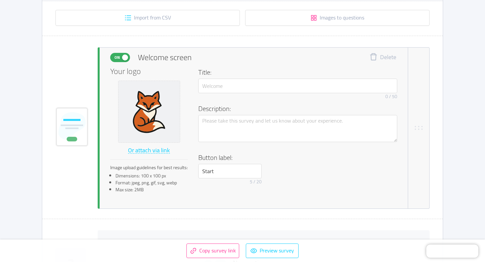
scroll to position [125, 0]
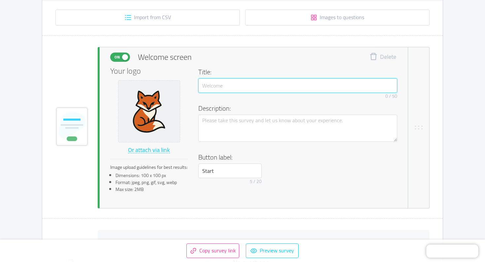
click at [228, 85] on input "text" at bounding box center [297, 85] width 199 height 15
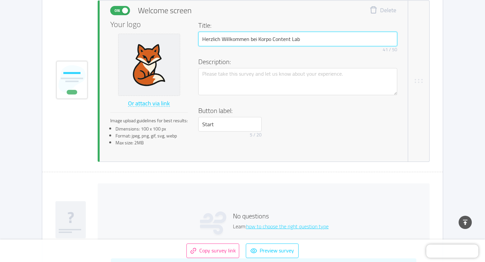
scroll to position [171, 0]
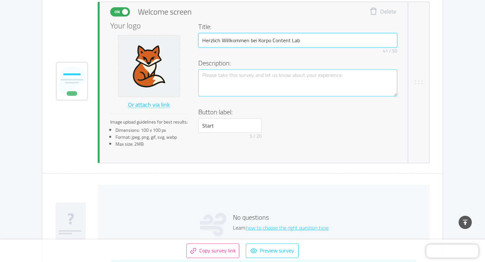
type input "Herzlich Willkommen bei Korpo Content Lab"
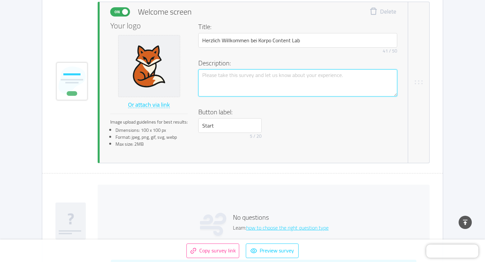
click at [223, 78] on textarea at bounding box center [297, 82] width 199 height 27
type textarea "L"
type textarea "La"
type textarea "Las"
type textarea "Lass"
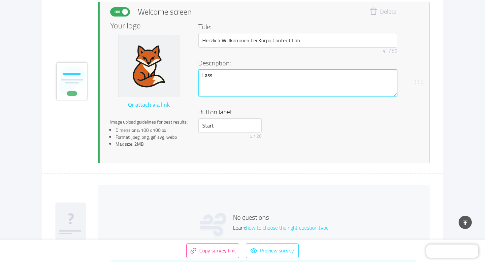
type textarea "Lass"
type textarea "Lass S"
type textarea "Lass Si"
type textarea "Lass Sie"
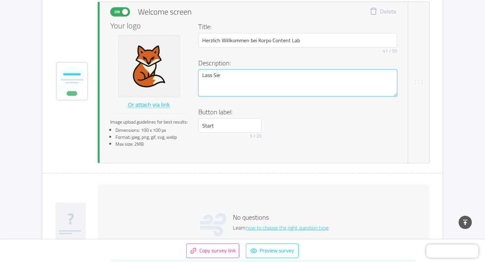
type textarea "Lass Sie u"
type textarea "Lass Sie un"
type textarea "Lass Sie uns"
type textarea "Lass Sie uns k"
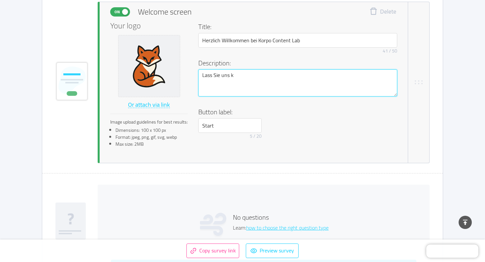
type textarea "Lass Sie uns ku"
type textarea "Lass Sie uns kur"
type textarea "Lass Sie uns kurz"
type textarea "Lass Sie uns kurz d"
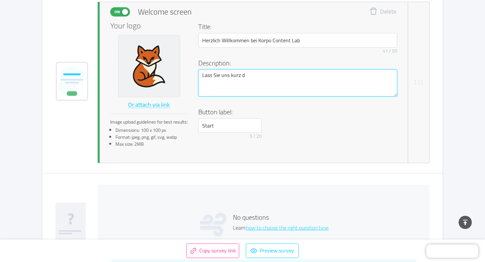
type textarea "Lass Sie uns kurz di"
type textarea "Lass Sie uns kurz die"
type textarea "Lass Sie uns kurz dies"
type textarea "Lass Sie uns kurz diese"
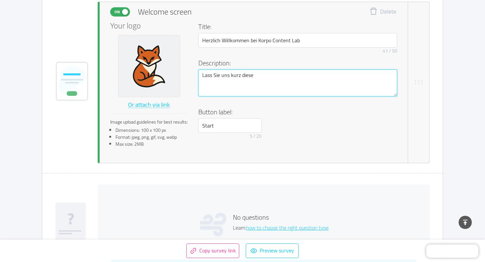
type textarea "Lass Sie uns kurz diese U"
type textarea "Lass Sie uns kurz diese Um"
type textarea "Lass Sie uns kurz diese Umf"
type textarea "Lass Sie uns kurz diese Umfr"
type textarea "Lass Sie uns kurz diese Umfra"
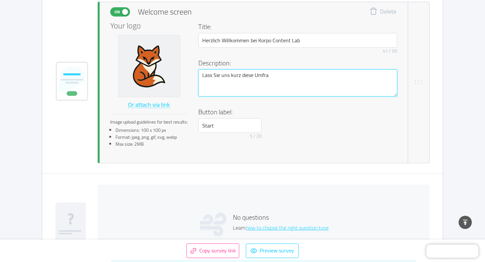
type textarea "Lass Sie uns kurz diese Umfrag"
type textarea "Lass Sie uns kurz diese Umfrage"
type textarea "Lass Sie uns kurz diese Umfrage d"
type textarea "Lass Sie uns kurz diese Umfrage du"
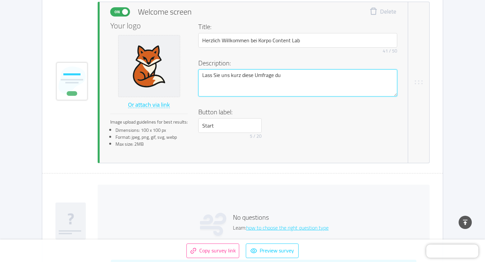
type textarea "Lass Sie uns kurz diese Umfrage dur"
type textarea "Lass Sie uns kurz diese Umfrage durc"
type textarea "Lass Sie uns kurz diese Umfrage durch"
type textarea "Lass Sie uns kurz diese Umfrage durchf"
type textarea "Lass Sie uns kurz diese Umfrage durchfü"
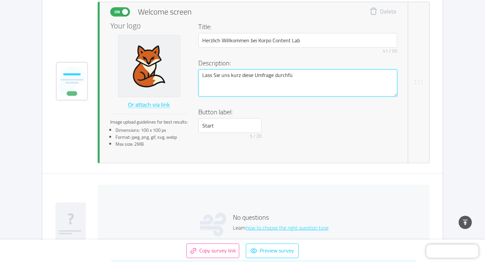
type textarea "Lass Sie uns kurz diese Umfrage durchfüh"
type textarea "Lass Sie uns kurz diese Umfrage durchführ"
type textarea "Lass Sie uns kurz diese Umfrage durchführe"
type textarea "Lass Sie uns kurz diese Umfrage durchführen"
type textarea "Lass Sie uns kurz diese Umfrage durchführen,"
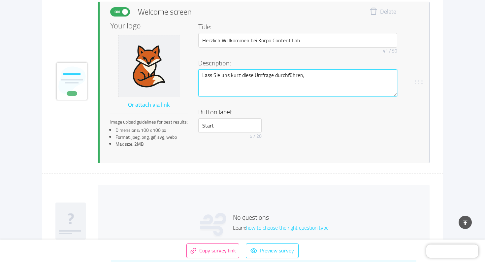
type textarea "Lass Sie uns kurz diese Umfrage durchführen,"
type textarea "Lass Sie uns kurz diese Umfrage durchführen, d"
type textarea "Lass Sie uns kurz diese Umfrage durchführen, da"
type textarea "Lass Sie uns kurz diese Umfrage durchführen, dam"
type textarea "Lass Sie uns kurz diese Umfrage durchführen, dami"
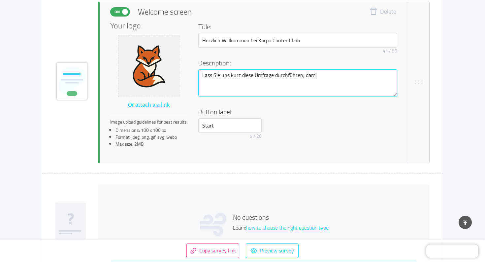
type textarea "Lass Sie uns kurz diese Umfrage durchführen, damit"
type textarea "Lass Sie uns kurz diese Umfrage durchführen, damit w"
type textarea "Lass Sie uns kurz diese Umfrage durchführen, damit wi"
type textarea "Lass Sie uns kurz diese Umfrage durchführen, damit wir"
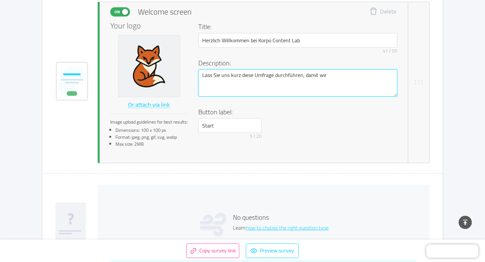
type textarea "Lass Sie uns kurz diese Umfrage durchführen, damit wir"
type textarea "Lass Sie uns kurz diese Umfrage durchführen, damit wir I"
type textarea "Lass Sie uns kurz diese Umfrage durchführen, damit wir Ih"
type textarea "Lass Sie uns kurz diese Umfrage durchführen, damit wir Ihn"
type textarea "Lass Sie uns kurz diese Umfrage durchführen, damit wir Ihne"
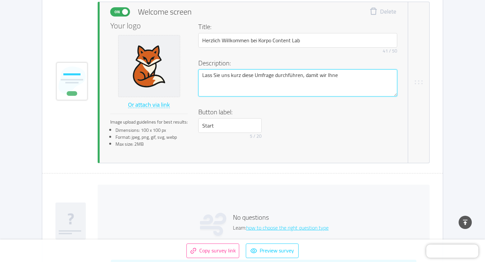
type textarea "Lass Sie uns kurz diese Umfrage durchführen, damit wir Ihnen"
type textarea "Lass Sie uns kurz diese Umfrage durchführen, damit wir Ihnen d"
type textarea "Lass Sie uns kurz diese Umfrage durchführen, damit wir Ihnen da"
type textarea "Lass Sie uns kurz diese Umfrage durchführen, damit wir Ihnen das"
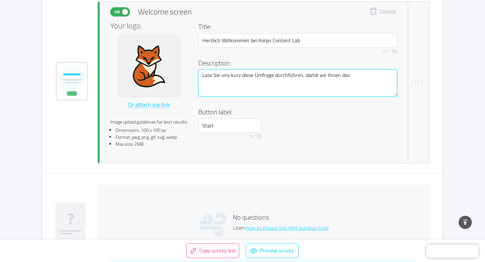
type textarea "Lass Sie uns kurz diese Umfrage durchführen, damit wir Ihnen das"
type textarea "Lass Sie uns kurz diese Umfrage durchführen, damit wir Ihnen das r"
type textarea "Lass Sie uns kurz diese Umfrage durchführen, damit wir Ihnen das ri"
type textarea "Lass Sie uns kurz diese Umfrage durchführen, damit wir Ihnen das ric"
type textarea "Lass Sie uns kurz diese Umfrage durchführen, damit wir Ihnen das rich"
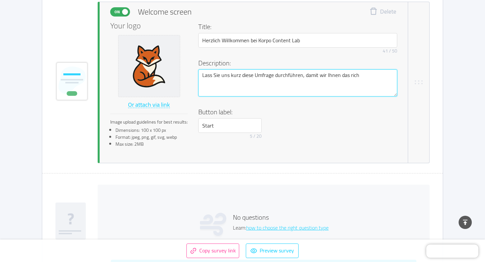
type textarea "Lass Sie uns kurz diese Umfrage durchführen, damit wir Ihnen das richi"
type textarea "Lass Sie uns kurz diese Umfrage durchführen, damit wir Ihnen das rich"
type textarea "Lass Sie uns kurz diese Umfrage durchführen, damit wir Ihnen das richt"
type textarea "Lass Sie uns kurz diese Umfrage durchführen, damit wir Ihnen das richti"
type textarea "Lass Sie uns kurz diese Umfrage durchführen, damit wir Ihnen das richtig"
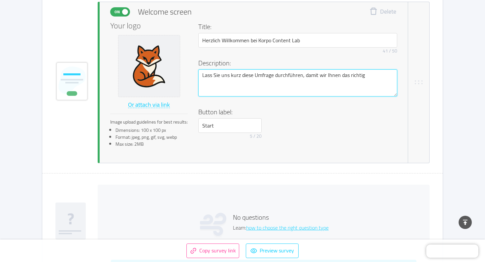
type textarea "Lass Sie uns kurz diese Umfrage durchführen, damit wir Ihnen das richtige"
type textarea "Lass Sie uns kurz diese Umfrage durchführen, damit wir Ihnen das richtige P"
type textarea "Lass Sie uns kurz diese Umfrage durchführen, damit wir Ihnen das richtige Pr"
type textarea "Lass Sie uns kurz diese Umfrage durchführen, damit wir Ihnen das richtige Pro"
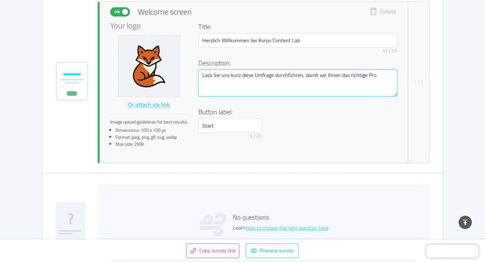
type textarea "Lass Sie uns kurz diese Umfrage durchführen, damit wir Ihnen das richtige Prof"
type textarea "Lass Sie uns kurz diese Umfrage durchführen, damit wir Ihnen das richtige Pro"
type textarea "Lass Sie uns kurz diese Umfrage durchführen, damit wir Ihnen das richtige Prod"
type textarea "Lass Sie uns kurz diese Umfrage durchführen, damit wir Ihnen das richtige Produ"
type textarea "Lass Sie uns kurz diese Umfrage durchführen, damit wir Ihnen das richtige Produk"
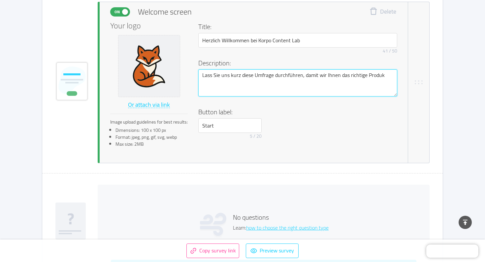
type textarea "Lass Sie uns kurz diese Umfrage durchführen, damit wir Ihnen das richtige Produ…"
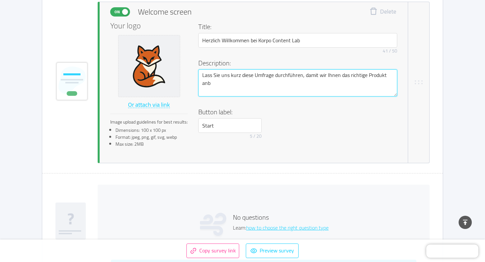
type textarea "Lass Sie uns kurz diese Umfrage durchführen, damit wir Ihnen das richtige Produ…"
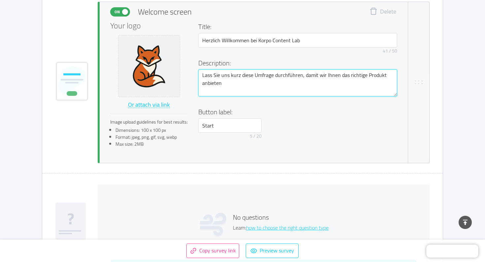
type textarea "Lass Sie uns kurz diese Umfrage durchführen, damit wir Ihnen das richtige Produ…"
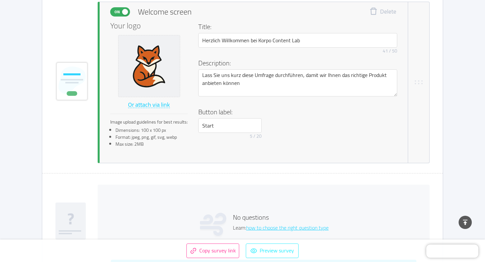
click at [263, 251] on button "Preview survey" at bounding box center [272, 250] width 53 height 15
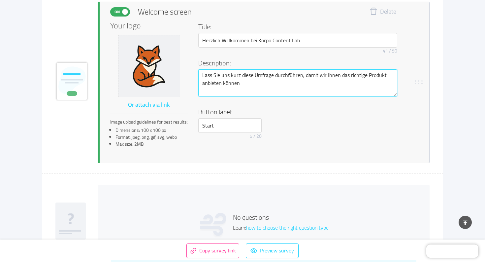
click at [213, 77] on textarea "Lass Sie uns kurz diese Umfrage durchführen, damit wir Ihnen das richtige Produ…" at bounding box center [297, 82] width 199 height 27
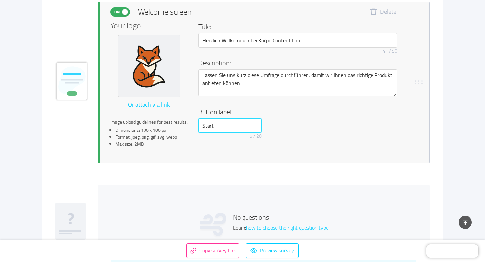
drag, startPoint x: 215, startPoint y: 122, endPoint x: 183, endPoint y: 119, distance: 31.8
click at [183, 119] on div "Your logo Or attach via link Image upload guidelines for best results: Dimensio…" at bounding box center [253, 87] width 287 height 130
click at [283, 249] on button "Preview survey" at bounding box center [272, 250] width 53 height 15
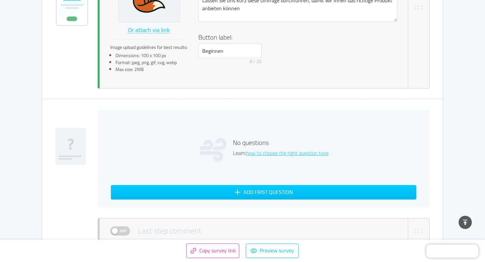
scroll to position [291, 0]
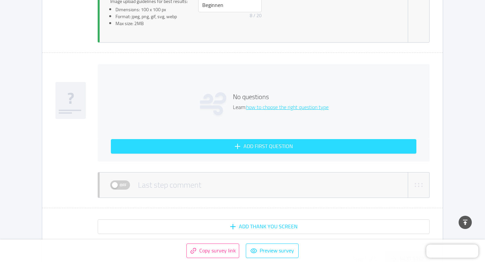
click at [233, 143] on button "Add first question" at bounding box center [264, 146] width 306 height 15
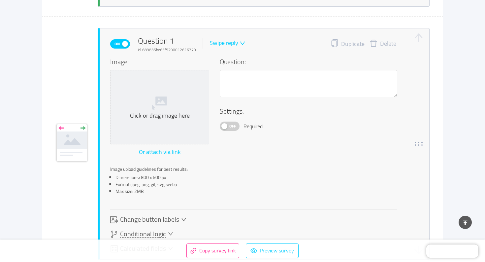
scroll to position [340, 0]
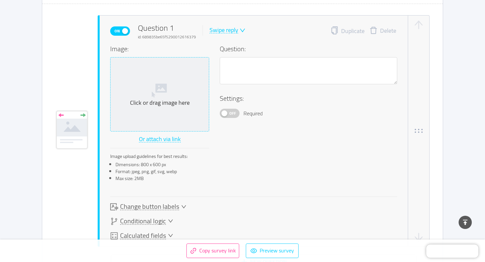
click at [155, 99] on div "Click or drag image here" at bounding box center [159, 103] width 93 height 8
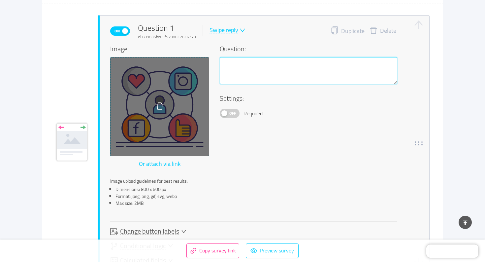
click at [249, 68] on textarea at bounding box center [309, 70] width 178 height 27
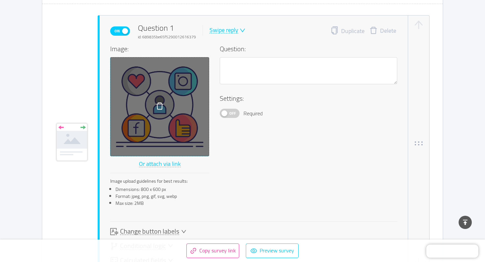
click at [232, 114] on span "Off" at bounding box center [232, 113] width 9 height 9
click at [232, 114] on button "On" at bounding box center [230, 113] width 20 height 9
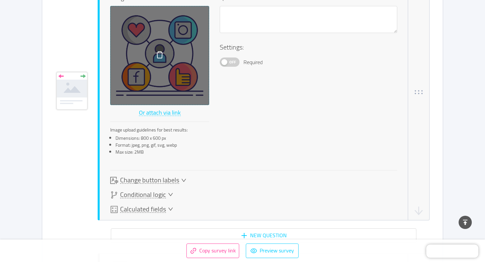
scroll to position [409, 0]
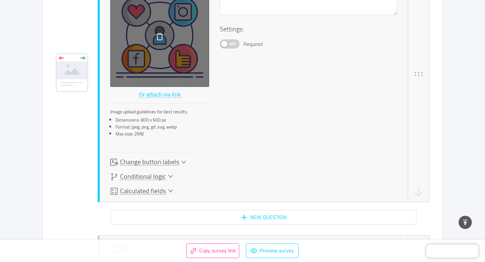
click at [164, 165] on span "Change button labels" at bounding box center [149, 161] width 59 height 7
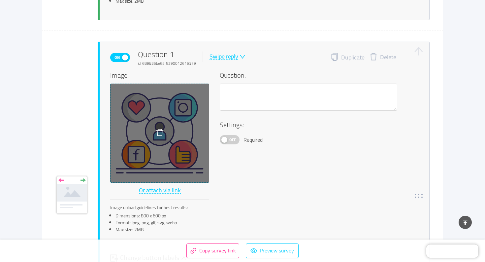
scroll to position [280, 0]
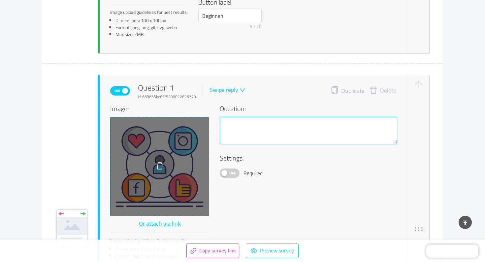
click at [239, 133] on textarea at bounding box center [309, 130] width 178 height 27
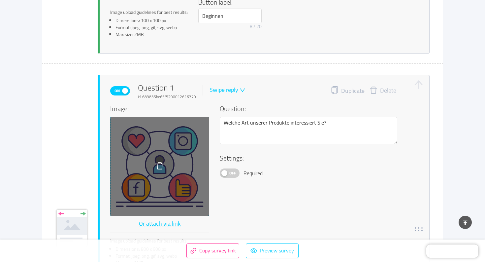
click at [233, 222] on div "Image: Or attach via link Image upload guidelines for best results: Dimensions:…" at bounding box center [253, 187] width 287 height 167
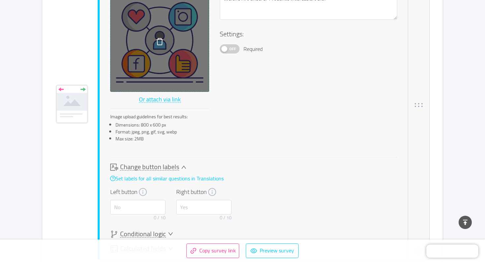
scroll to position [411, 0]
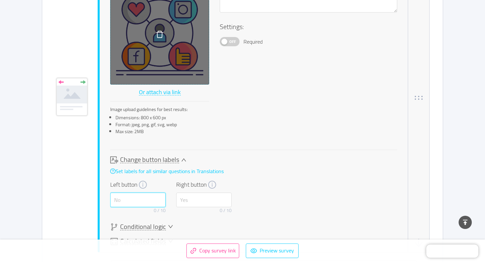
click at [141, 203] on input "text" at bounding box center [137, 199] width 55 height 15
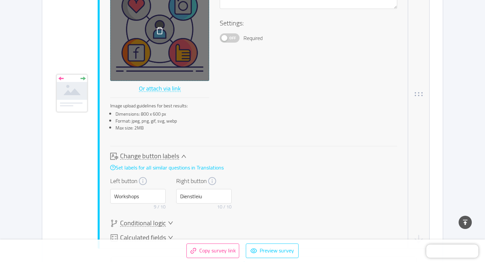
click at [146, 154] on span "Change button labels" at bounding box center [149, 155] width 59 height 7
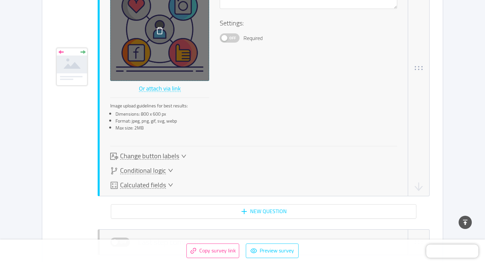
click at [146, 154] on span "Change button labels" at bounding box center [149, 155] width 59 height 7
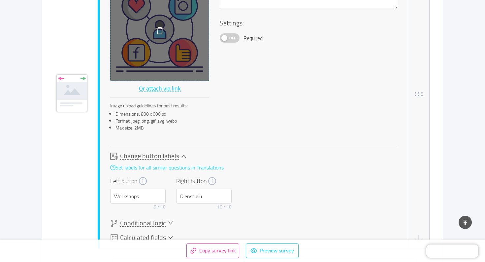
click at [148, 165] on link "Set labels for all similar questions in Translations" at bounding box center [167, 167] width 114 height 10
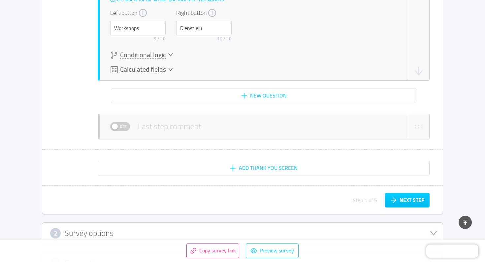
scroll to position [584, 0]
drag, startPoint x: 205, startPoint y: 29, endPoint x: 171, endPoint y: 27, distance: 34.7
click at [171, 27] on div "Left button Workshops 9 / 10 Right button Dienstleiu 10 / 10" at bounding box center [170, 26] width 121 height 36
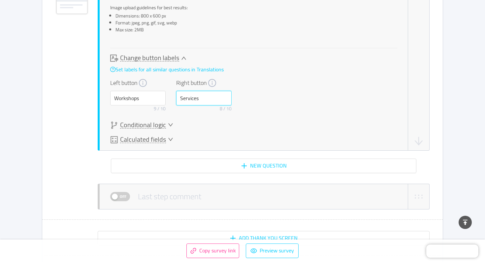
scroll to position [513, 0]
click at [140, 124] on span "Conditional logic" at bounding box center [143, 125] width 46 height 7
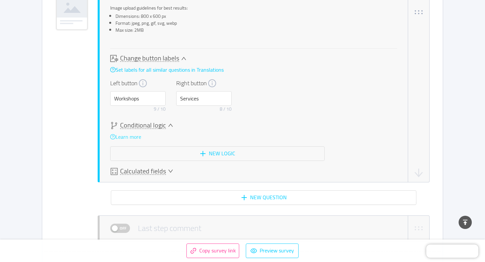
click at [128, 135] on link "Learn more" at bounding box center [125, 137] width 31 height 10
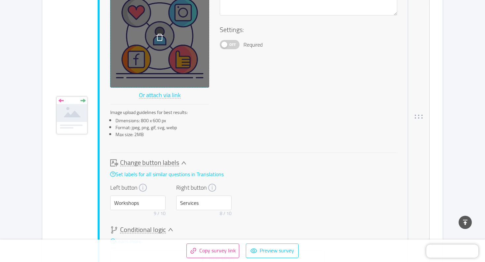
scroll to position [390, 0]
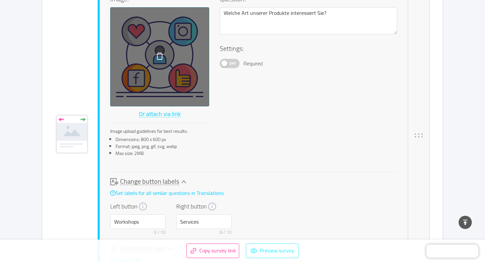
click at [272, 248] on button "Preview survey" at bounding box center [272, 250] width 53 height 15
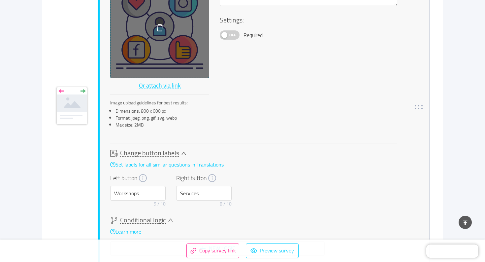
scroll to position [438, 0]
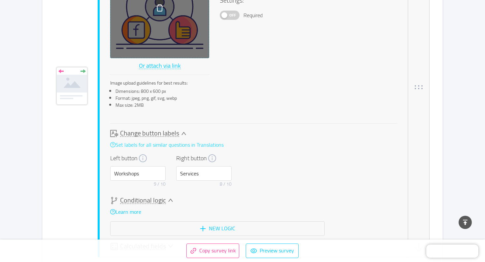
click at [125, 145] on link "Set labels for all similar questions in Translations" at bounding box center [167, 145] width 114 height 10
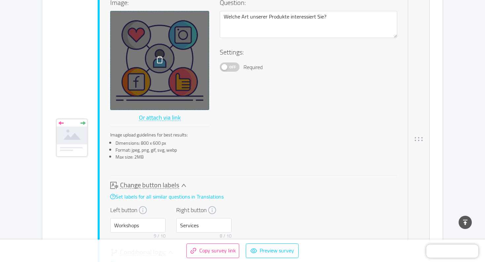
scroll to position [377, 0]
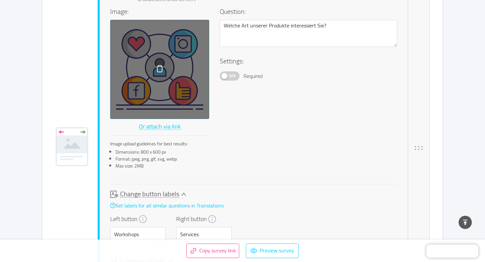
click at [235, 77] on span "Off" at bounding box center [232, 76] width 9 height 9
click at [240, 75] on div "On Required" at bounding box center [309, 75] width 178 height 9
click at [225, 78] on span "On" at bounding box center [226, 76] width 9 height 9
click at [225, 78] on button "Off" at bounding box center [230, 75] width 20 height 9
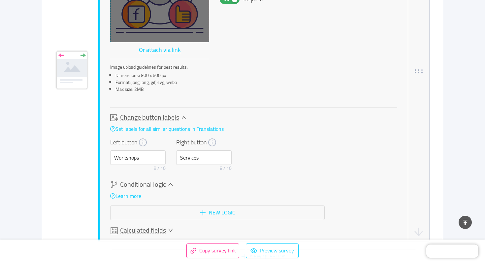
scroll to position [454, 0]
click at [163, 114] on span "Change button labels" at bounding box center [149, 117] width 59 height 7
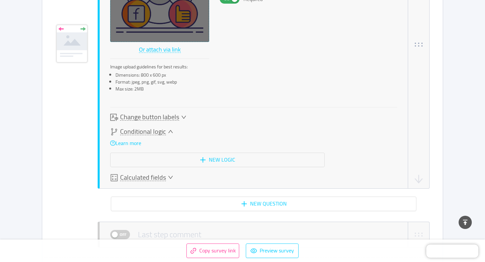
click at [163, 114] on span "Change button labels" at bounding box center [149, 117] width 59 height 7
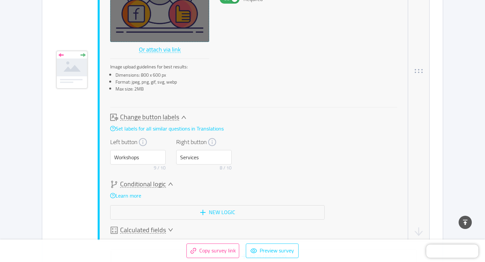
click at [421, 73] on icon "button" at bounding box center [418, 71] width 11 height 11
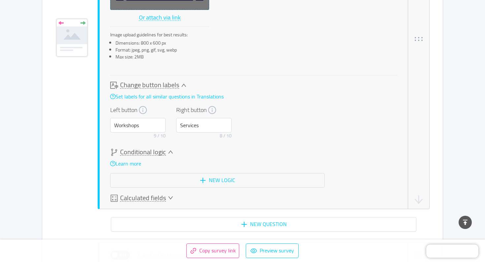
scroll to position [496, 0]
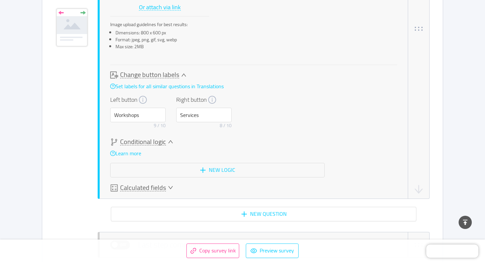
click at [168, 188] on icon "icon: down" at bounding box center [170, 187] width 5 height 5
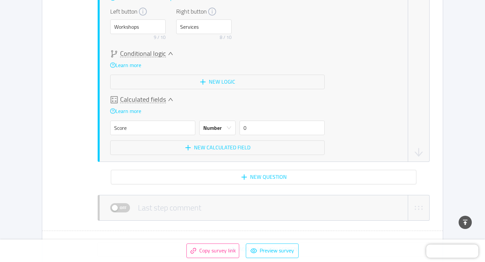
scroll to position [587, 0]
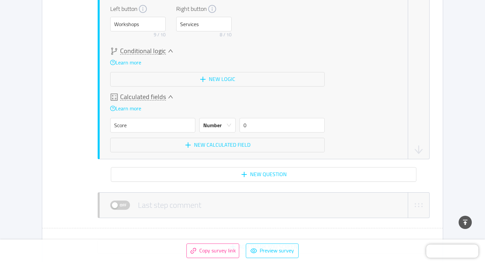
click at [161, 97] on span "Calculated fields" at bounding box center [143, 96] width 46 height 7
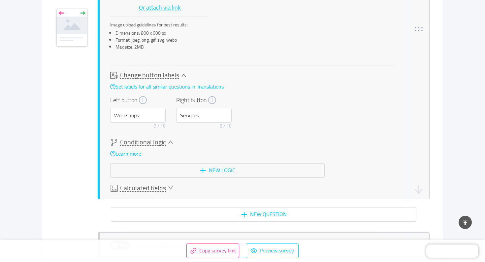
scroll to position [495, 0]
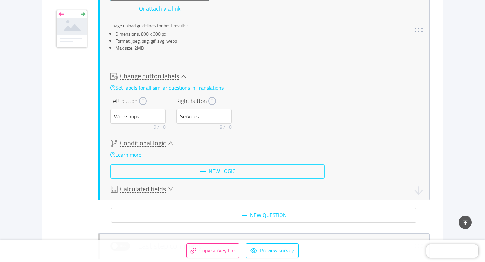
click at [190, 170] on button "New logic" at bounding box center [217, 171] width 214 height 15
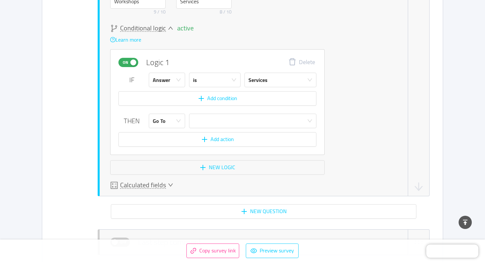
scroll to position [622, 0]
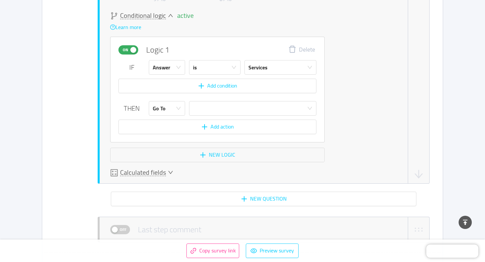
click at [337, 75] on div "active Conditional logic Learn more On Logic 1 Delete IF Answer is Services Add…" at bounding box center [253, 87] width 287 height 150
click at [340, 75] on div "active Conditional logic Learn more On Logic 1 Delete IF Answer is Services Add…" at bounding box center [253, 87] width 287 height 150
click at [151, 19] on span "Conditional logic" at bounding box center [143, 15] width 46 height 7
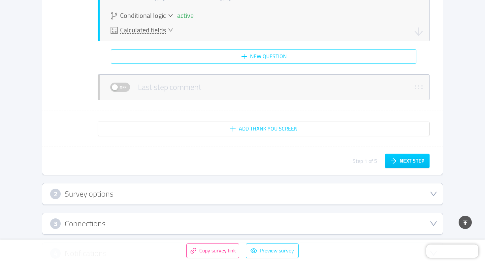
click at [209, 53] on button "New question" at bounding box center [264, 56] width 306 height 15
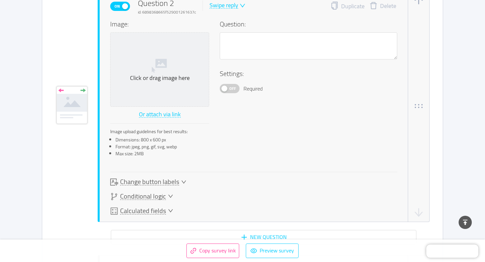
scroll to position [703, 0]
click at [230, 8] on div "Swipe reply" at bounding box center [224, 6] width 29 height 6
click at [269, 30] on div "Question:" at bounding box center [309, 43] width 178 height 49
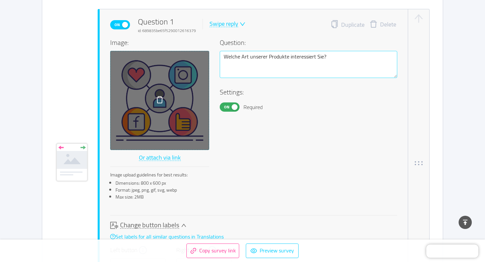
scroll to position [344, 0]
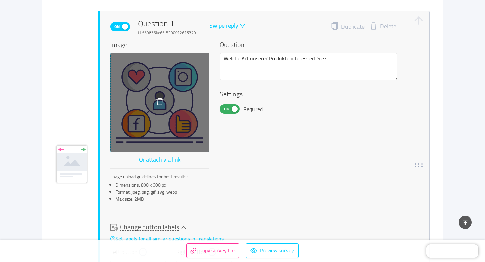
click at [224, 23] on div "Swipe reply" at bounding box center [224, 26] width 29 height 6
click at [231, 56] on li "Multiple answer" at bounding box center [232, 58] width 48 height 11
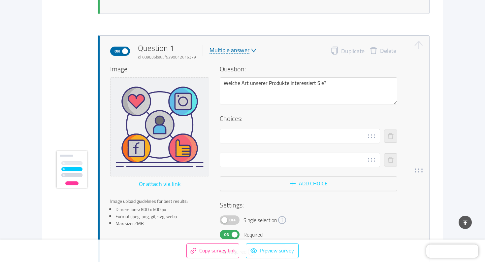
scroll to position [328, 0]
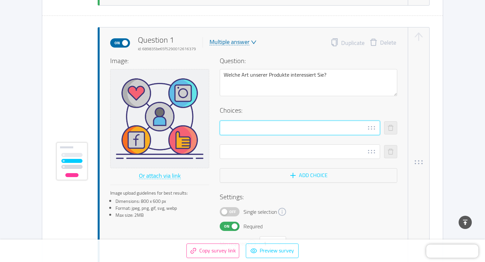
click at [234, 125] on input "text" at bounding box center [300, 127] width 160 height 15
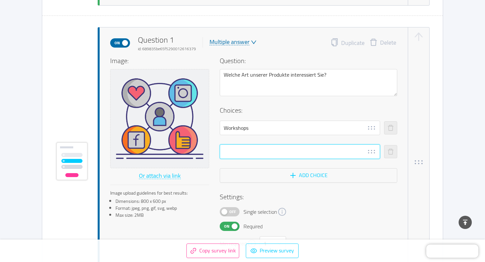
click at [251, 148] on input "text" at bounding box center [300, 151] width 160 height 15
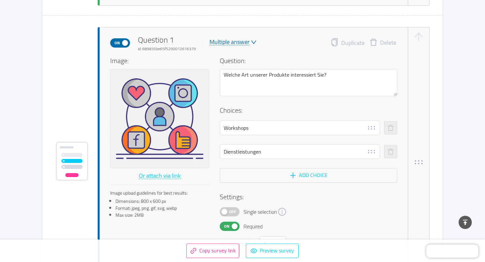
click at [213, 180] on div "Image: Or attach via link Image upload guidelines for best results: Dimensions:…" at bounding box center [253, 153] width 287 height 195
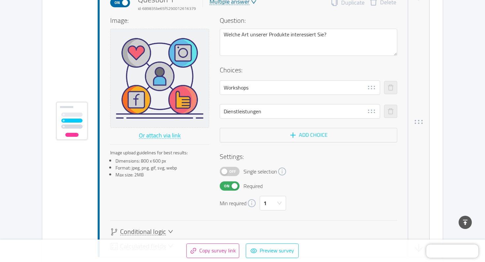
scroll to position [379, 0]
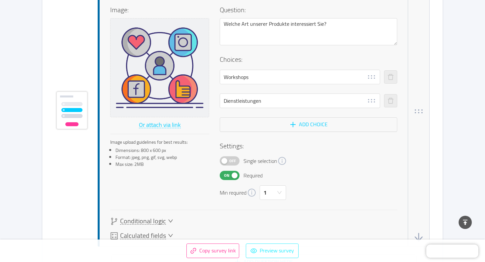
click at [260, 246] on button "Preview survey" at bounding box center [272, 250] width 53 height 15
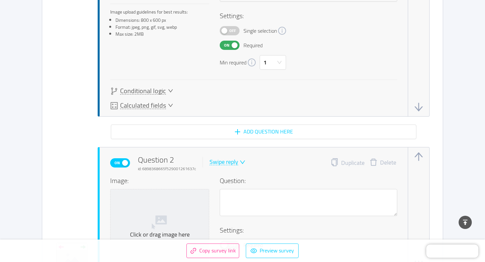
scroll to position [533, 0]
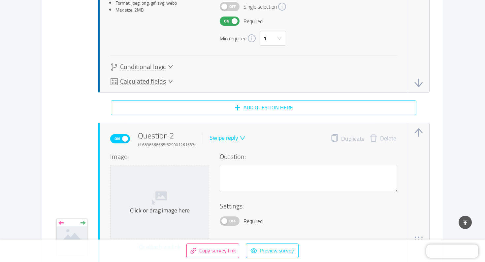
click at [251, 109] on button "Add question here" at bounding box center [264, 107] width 306 height 15
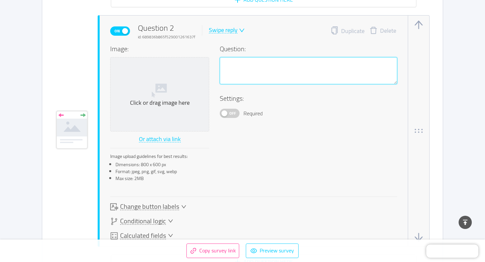
click at [237, 76] on textarea at bounding box center [309, 70] width 178 height 27
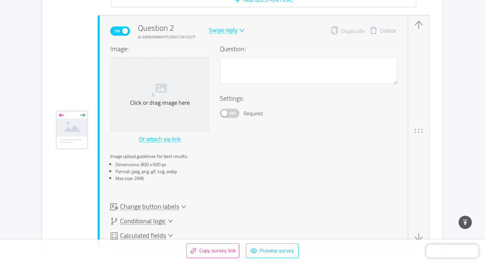
click at [225, 33] on div "Swipe reply" at bounding box center [223, 30] width 29 height 6
click at [226, 52] on li "NPS" at bounding box center [231, 52] width 48 height 11
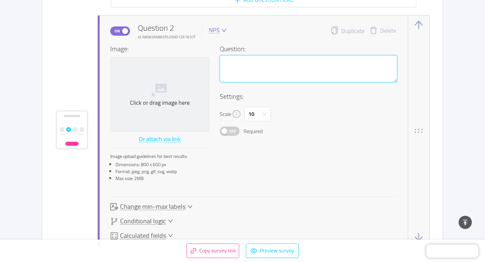
click at [232, 65] on textarea at bounding box center [309, 68] width 178 height 27
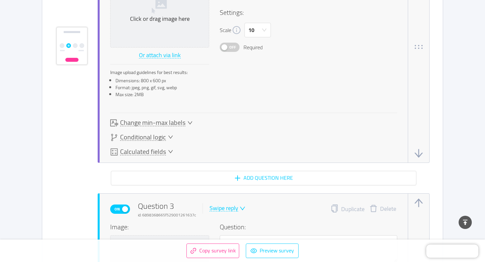
scroll to position [755, 0]
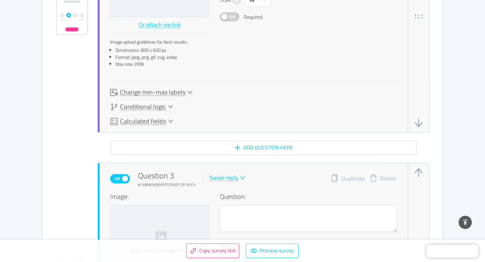
click at [166, 94] on span "Change min-max labels" at bounding box center [152, 92] width 65 height 7
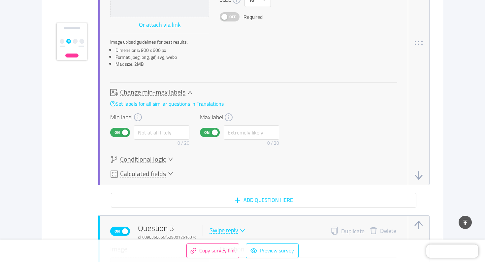
click at [170, 94] on span "Change min-max labels" at bounding box center [152, 92] width 65 height 7
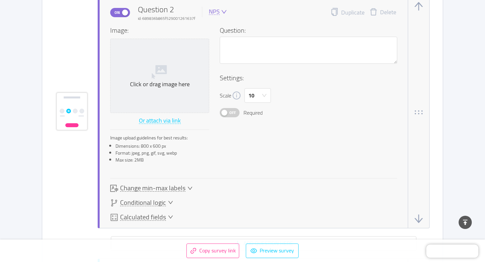
scroll to position [615, 0]
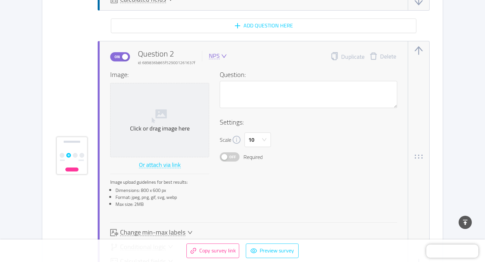
click at [212, 54] on div "NPS" at bounding box center [214, 56] width 11 height 6
click at [218, 87] on li "Multiple answer" at bounding box center [231, 88] width 48 height 11
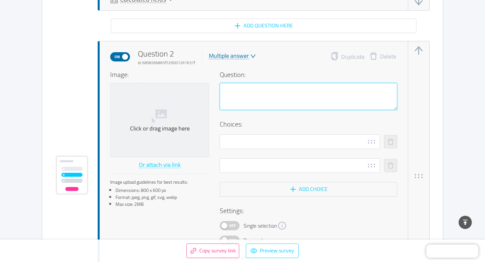
click at [236, 95] on textarea at bounding box center [309, 96] width 178 height 27
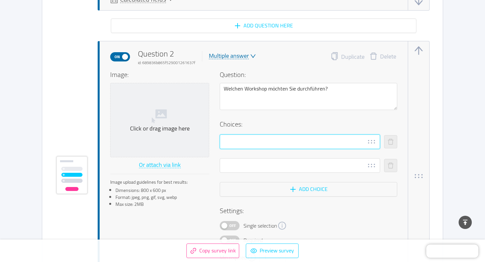
click at [233, 142] on input "text" at bounding box center [300, 141] width 160 height 15
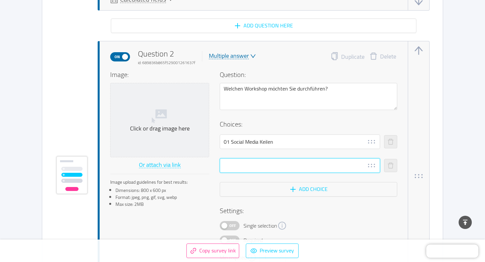
click at [238, 164] on input "text" at bounding box center [300, 165] width 160 height 15
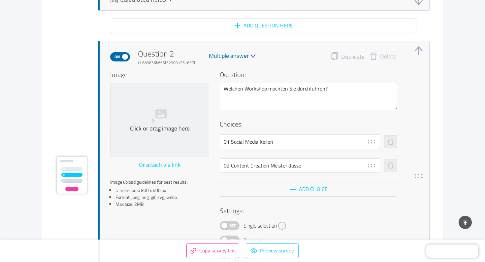
click at [200, 199] on li "Format: jpeg, png, gif, svg, webp" at bounding box center [162, 197] width 94 height 7
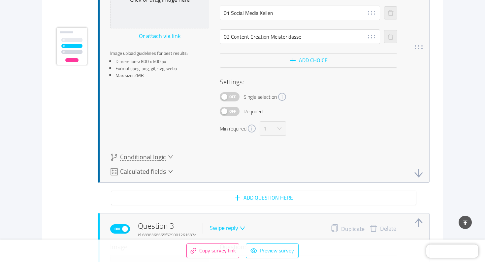
scroll to position [745, 0]
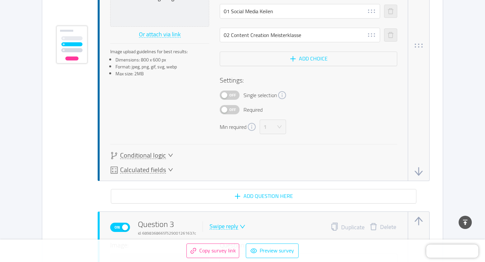
click at [228, 107] on button "Off" at bounding box center [230, 109] width 20 height 9
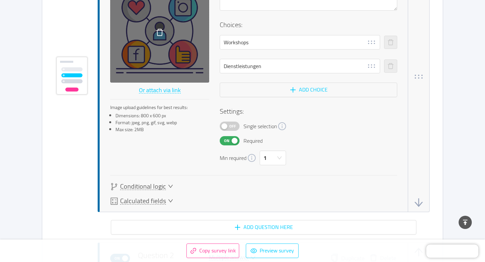
scroll to position [414, 0]
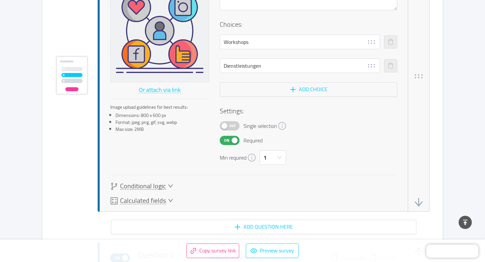
click at [143, 186] on span "Conditional logic" at bounding box center [143, 185] width 46 height 7
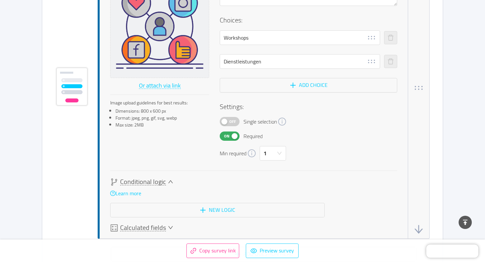
scroll to position [419, 0]
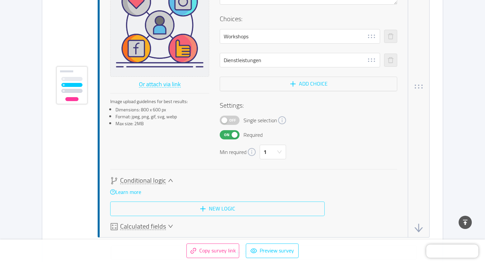
click at [192, 212] on button "New logic" at bounding box center [217, 208] width 214 height 15
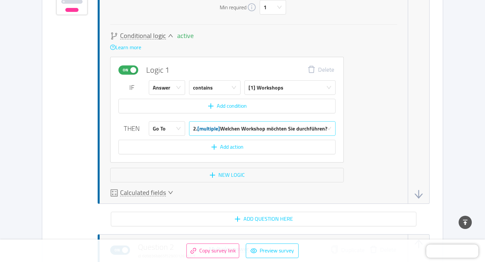
scroll to position [565, 0]
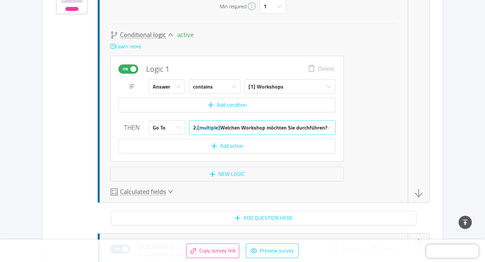
click at [247, 129] on div "2. [multiple] Welchen Workshop möchten Sie durchführen?" at bounding box center [260, 127] width 134 height 14
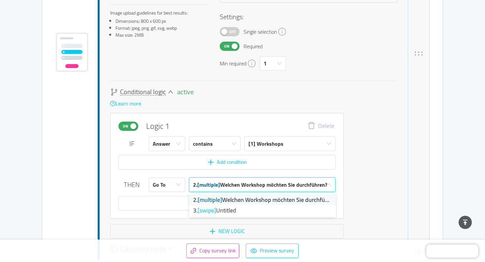
scroll to position [570, 0]
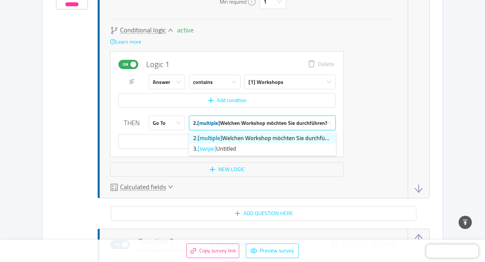
click at [284, 140] on li "2. [multiple] Welchen Workshop möchten Sie durchführen?" at bounding box center [262, 138] width 147 height 11
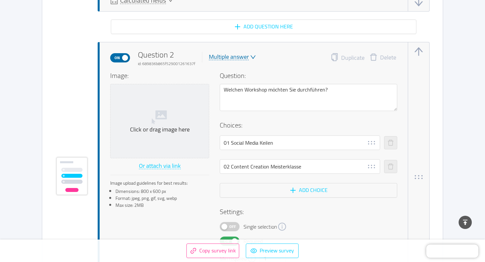
scroll to position [751, 0]
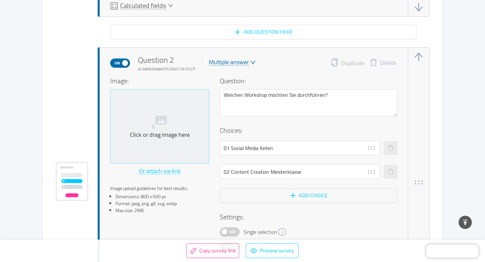
click at [166, 133] on div "Click or drag image here" at bounding box center [159, 135] width 93 height 8
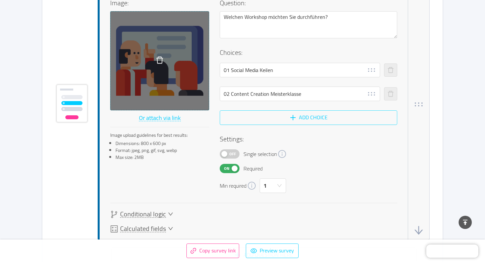
scroll to position [834, 0]
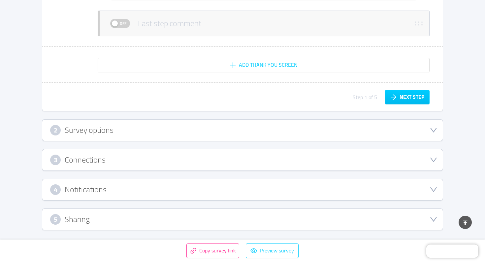
click at [178, 156] on div "3 Connections" at bounding box center [242, 159] width 385 height 11
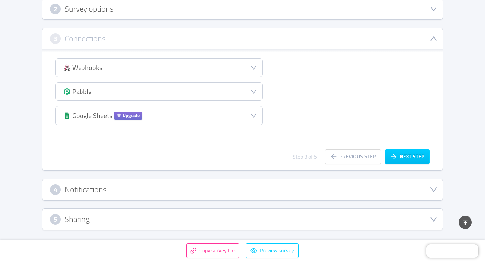
scroll to position [135, 0]
click at [431, 42] on icon "icon: down" at bounding box center [434, 39] width 8 height 8
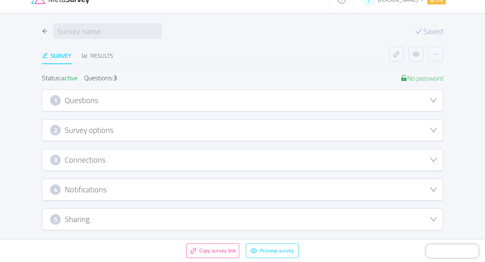
scroll to position [14, 0]
click at [284, 193] on div "4 Notifications" at bounding box center [242, 189] width 385 height 11
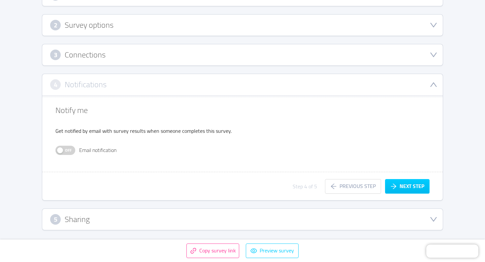
scroll to position [118, 0]
click at [66, 154] on span "Off" at bounding box center [68, 150] width 9 height 9
click at [416, 86] on div "4 Notifications" at bounding box center [242, 84] width 385 height 11
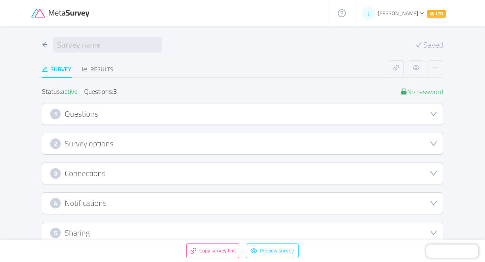
scroll to position [0, 0]
click at [95, 70] on div "Results" at bounding box center [97, 69] width 31 height 9
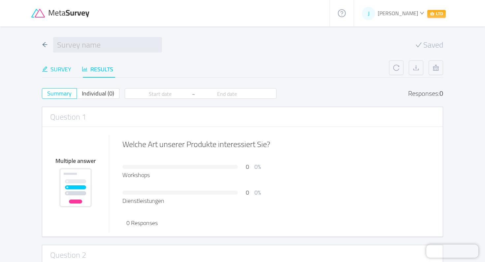
click at [60, 69] on div "Survey" at bounding box center [56, 69] width 29 height 9
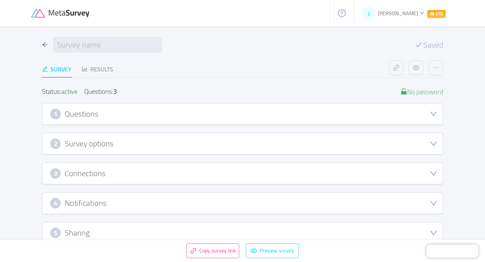
click at [98, 116] on h3 "Questions" at bounding box center [82, 113] width 34 height 7
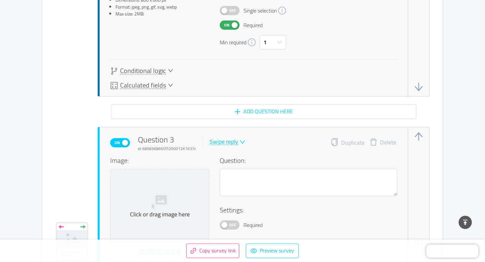
scroll to position [972, 0]
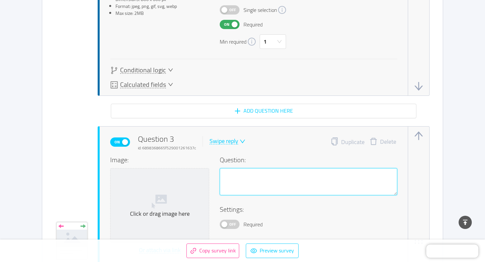
click at [235, 171] on textarea at bounding box center [309, 181] width 178 height 27
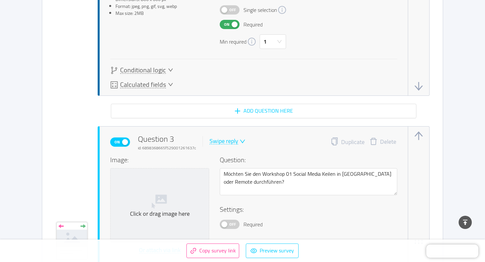
click at [210, 162] on div "Image: Click or drag image here Or attach via link Image upload guidelines for …" at bounding box center [253, 226] width 287 height 143
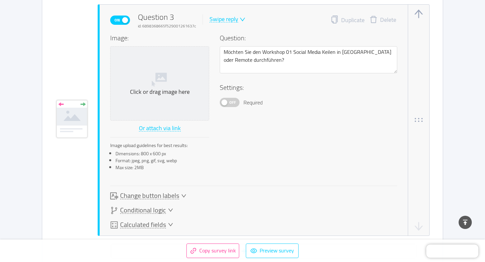
scroll to position [1095, 0]
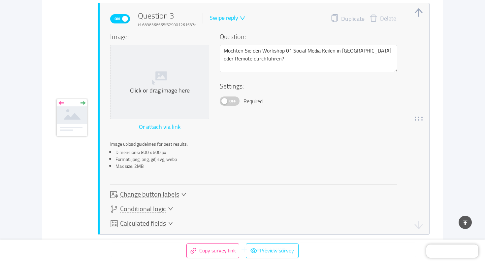
click at [225, 18] on div "Swipe reply" at bounding box center [224, 18] width 29 height 6
click at [226, 48] on li "Multiple answer" at bounding box center [232, 50] width 48 height 11
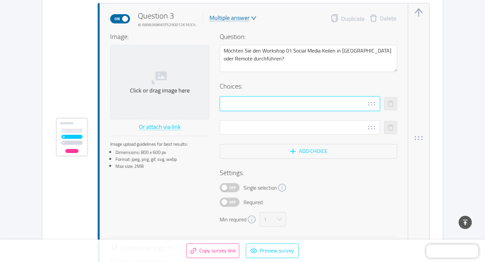
click at [238, 100] on input "text" at bounding box center [300, 103] width 160 height 15
click at [221, 103] on input "Präsenz" at bounding box center [300, 103] width 160 height 15
click at [226, 104] on input "in Präsenz" at bounding box center [300, 103] width 160 height 15
click at [258, 107] on input "In Präsenz" at bounding box center [300, 103] width 160 height 15
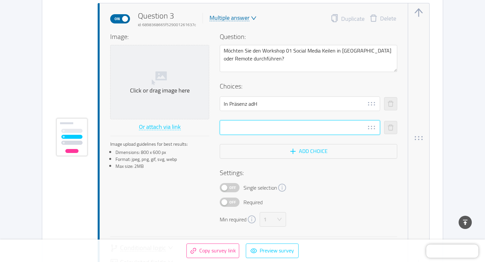
click at [236, 127] on input "text" at bounding box center [300, 127] width 160 height 15
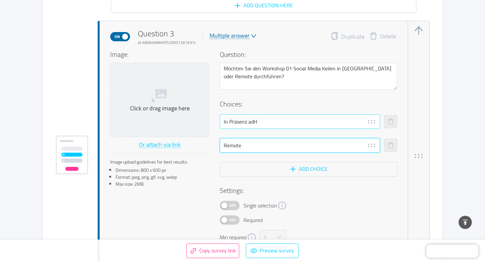
scroll to position [1078, 0]
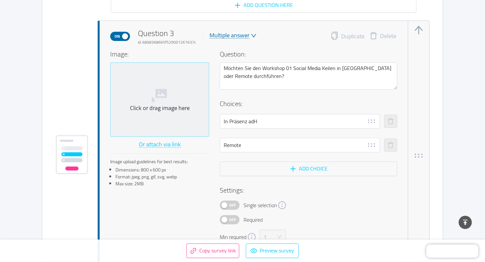
click at [157, 112] on div "Click or drag image here" at bounding box center [159, 108] width 93 height 8
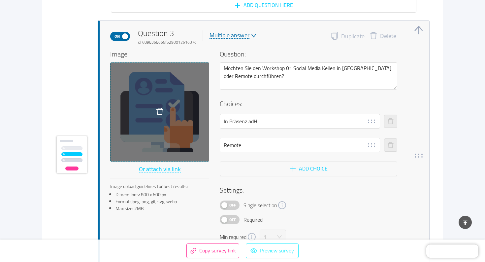
click at [260, 254] on button "Preview survey" at bounding box center [272, 250] width 53 height 15
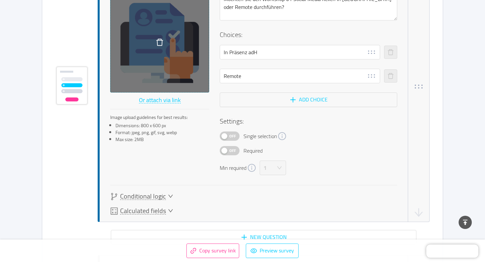
scroll to position [1146, 0]
click at [238, 133] on button "Off" at bounding box center [230, 136] width 20 height 9
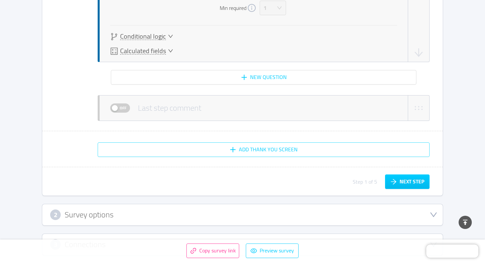
scroll to position [1290, 0]
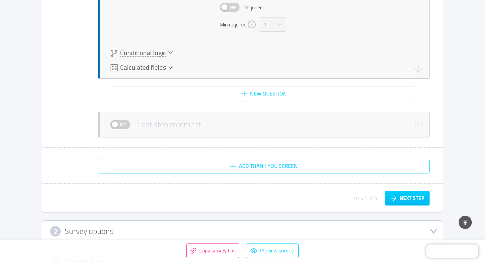
click at [240, 160] on button "Add Thank You screen" at bounding box center [264, 166] width 332 height 15
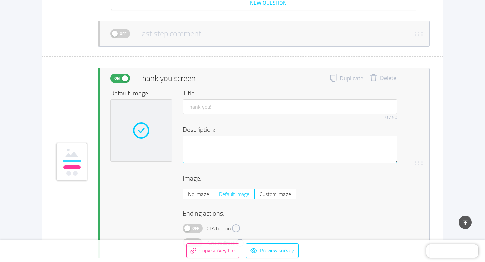
scroll to position [1384, 0]
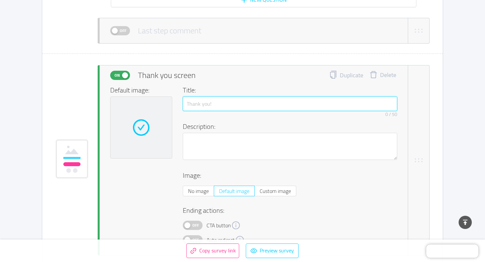
click at [219, 109] on input "text" at bounding box center [290, 103] width 214 height 15
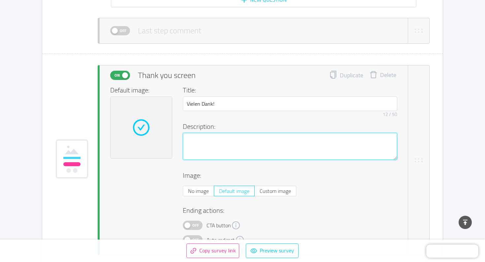
click at [231, 142] on textarea at bounding box center [290, 146] width 214 height 27
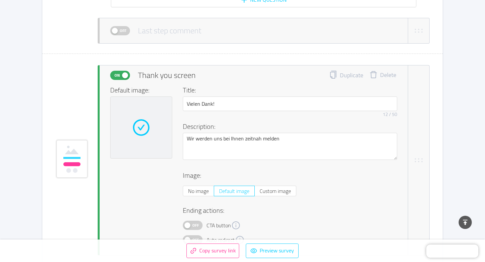
click at [220, 174] on h4 "Image:" at bounding box center [290, 175] width 214 height 10
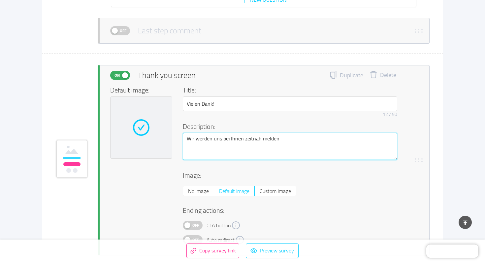
click at [279, 144] on textarea "Wir werden uns bei Ihnen zeitnah melden" at bounding box center [290, 146] width 214 height 27
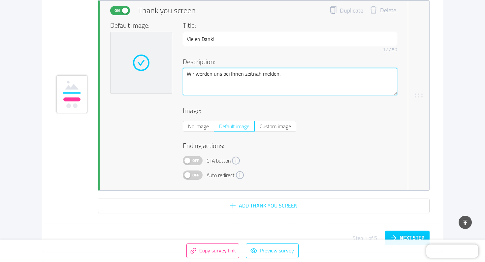
scroll to position [1450, 0]
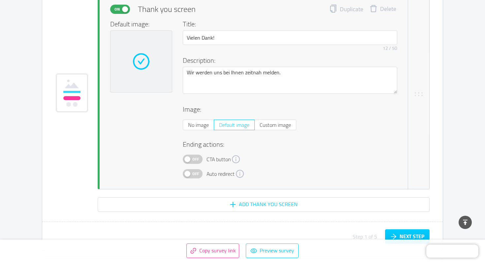
click at [195, 174] on span "Off" at bounding box center [195, 173] width 9 height 9
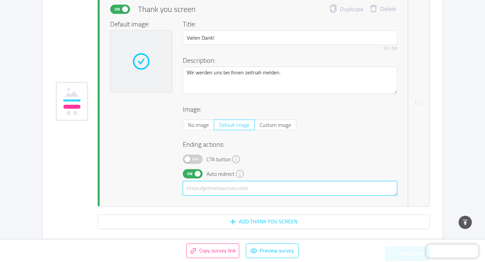
click at [270, 189] on textarea at bounding box center [290, 188] width 214 height 15
paste textarea "[URL][DOMAIN_NAME]"
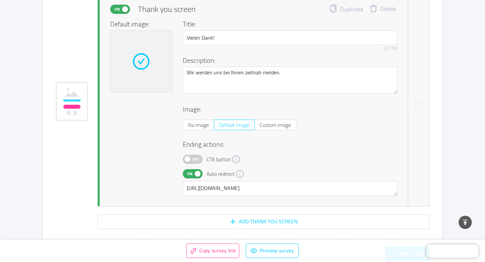
click at [162, 170] on div "Default image: Title: Vielen Dank! 12 / 50 Description: Wir werden uns bei Ihne…" at bounding box center [253, 107] width 287 height 176
click at [193, 160] on span "Off" at bounding box center [195, 159] width 9 height 9
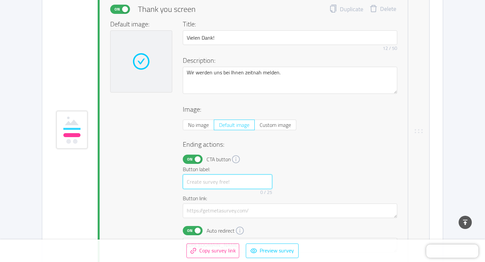
click at [211, 181] on input "text" at bounding box center [227, 181] width 89 height 15
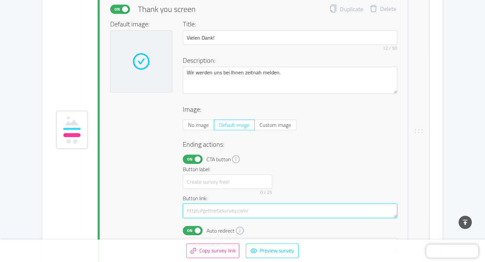
click at [209, 212] on textarea at bounding box center [290, 210] width 214 height 15
paste textarea "[URL][DOMAIN_NAME]"
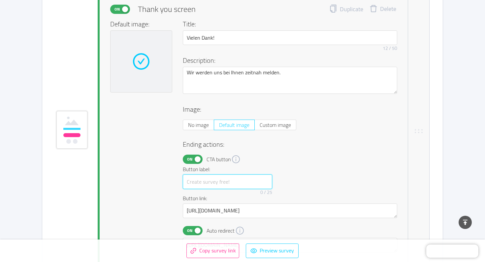
click at [193, 179] on input "text" at bounding box center [227, 181] width 89 height 15
click at [128, 181] on div "Default image: Title: Vielen Dank! 12 / 50 Description: Wir werden uns bei Ihne…" at bounding box center [253, 135] width 287 height 233
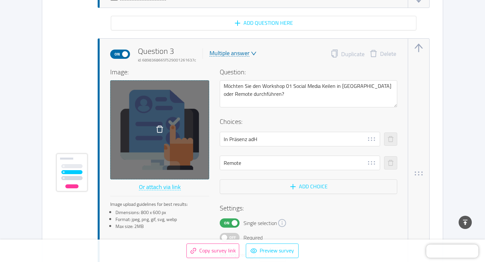
scroll to position [1059, 0]
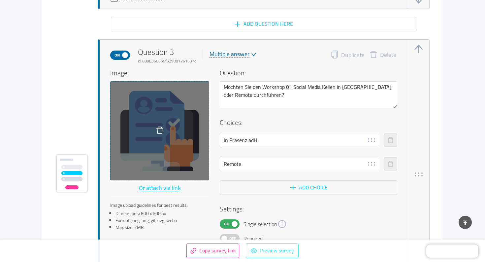
click at [275, 249] on button "Preview survey" at bounding box center [272, 250] width 53 height 15
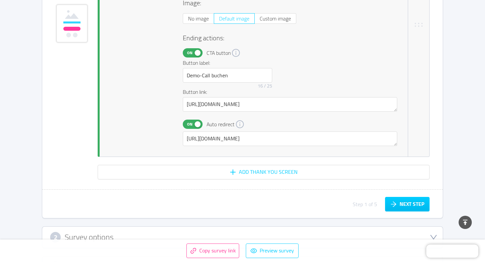
scroll to position [1574, 0]
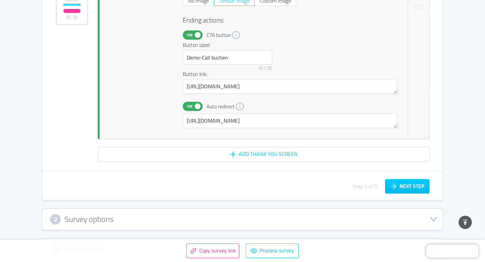
click at [188, 107] on span "On" at bounding box center [189, 106] width 9 height 9
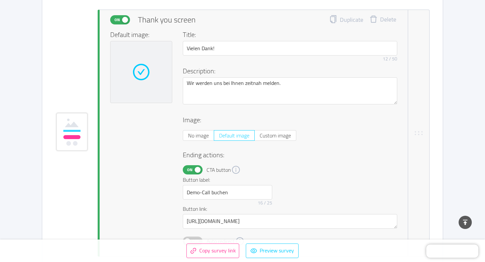
scroll to position [1439, 0]
click at [269, 136] on span "Custom image" at bounding box center [275, 136] width 31 height 10
click at [260, 138] on input "Custom image" at bounding box center [260, 138] width 0 height 0
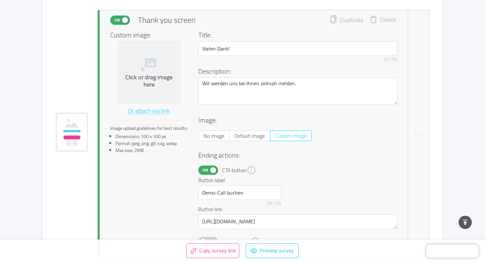
click at [147, 110] on button "Or attach via link" at bounding box center [149, 111] width 43 height 11
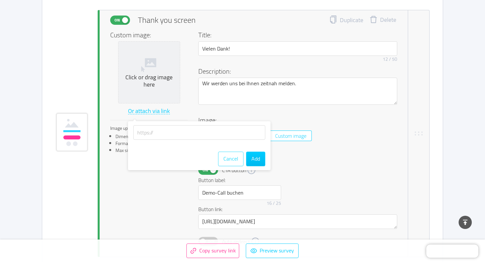
click at [234, 157] on button "Cancel" at bounding box center [230, 158] width 25 height 15
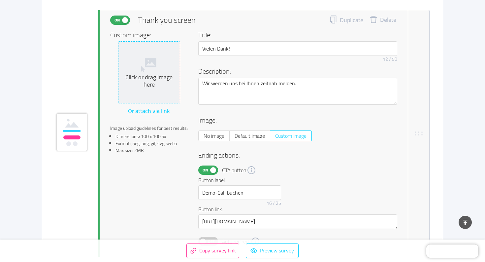
click at [147, 70] on icon at bounding box center [149, 64] width 16 height 16
